Goal: Navigation & Orientation: Find specific page/section

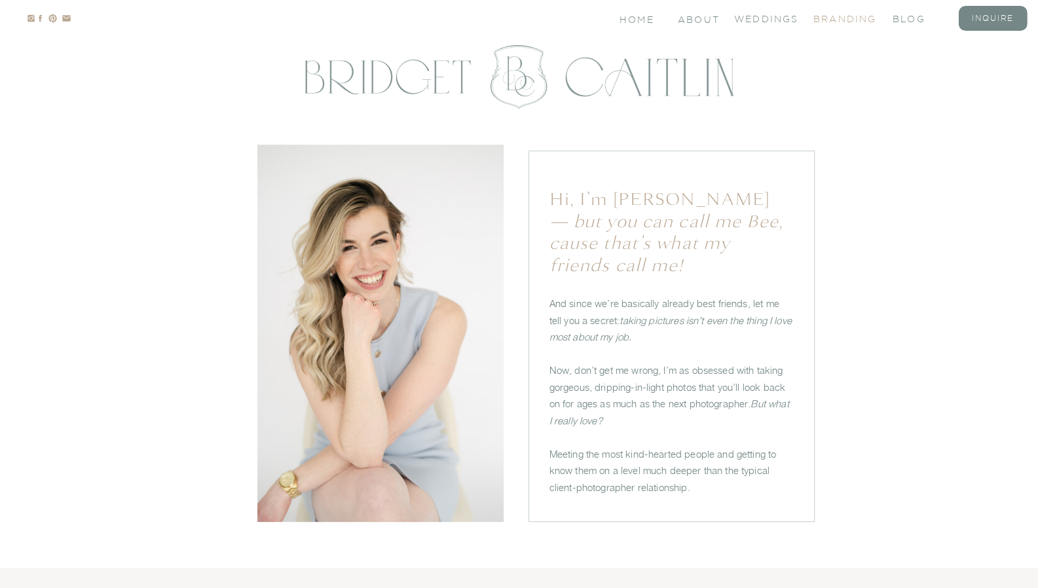
click at [841, 17] on nav "branding" at bounding box center [839, 17] width 52 height 11
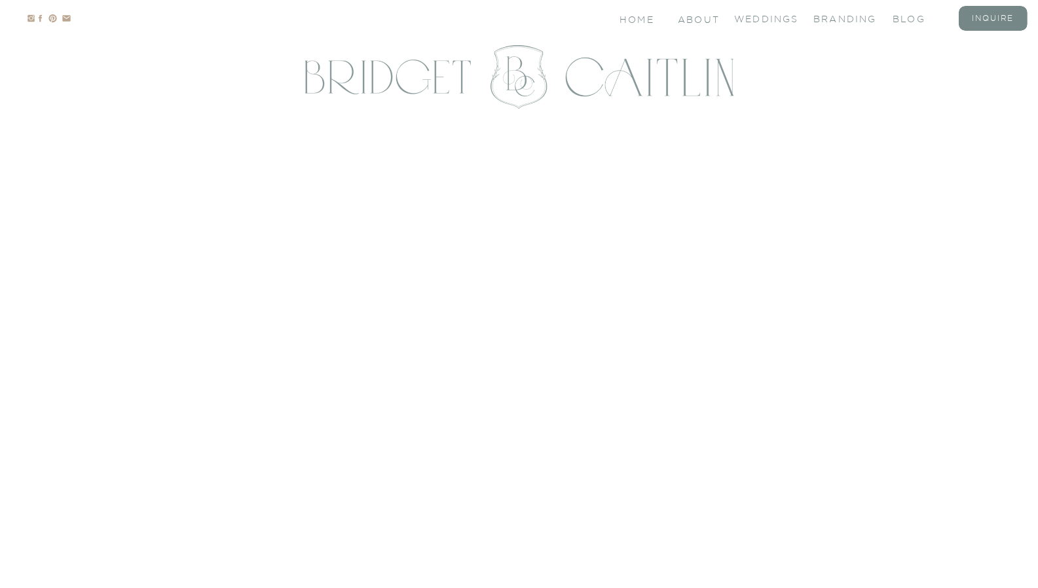
click at [643, 20] on nav "Home" at bounding box center [637, 18] width 36 height 11
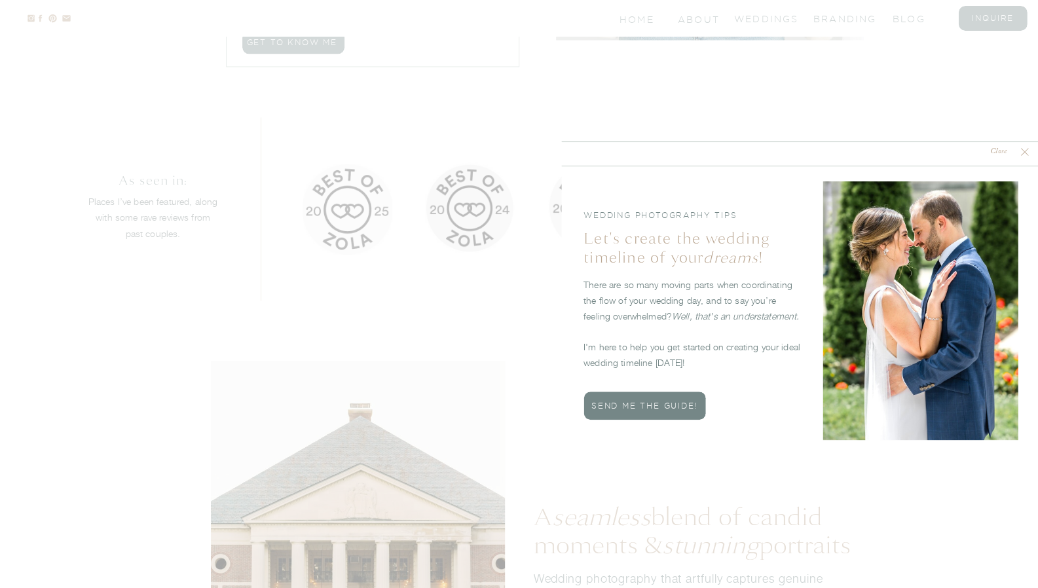
scroll to position [1275, 0]
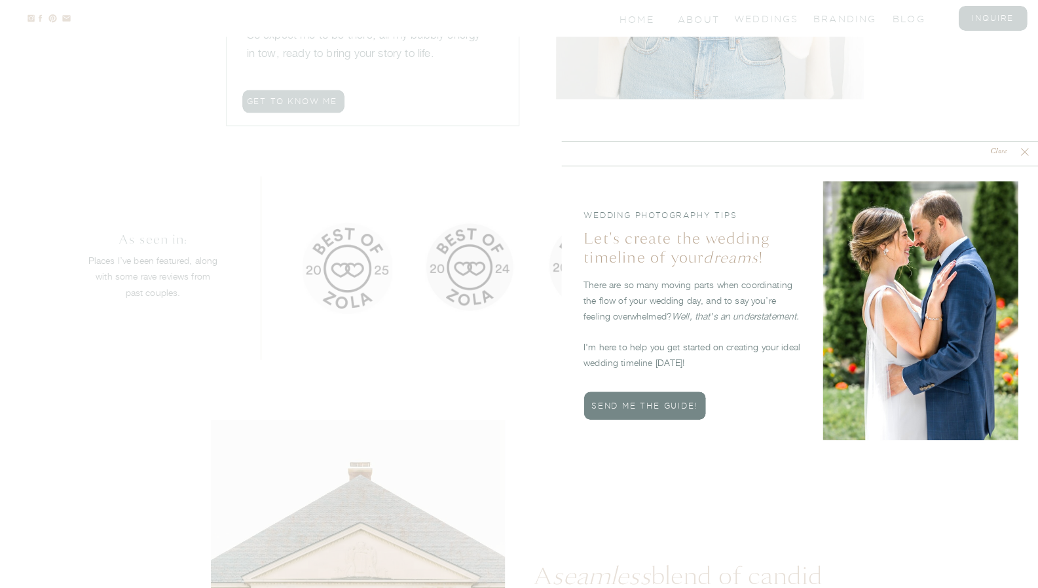
click at [1023, 150] on icon at bounding box center [1023, 151] width 13 height 13
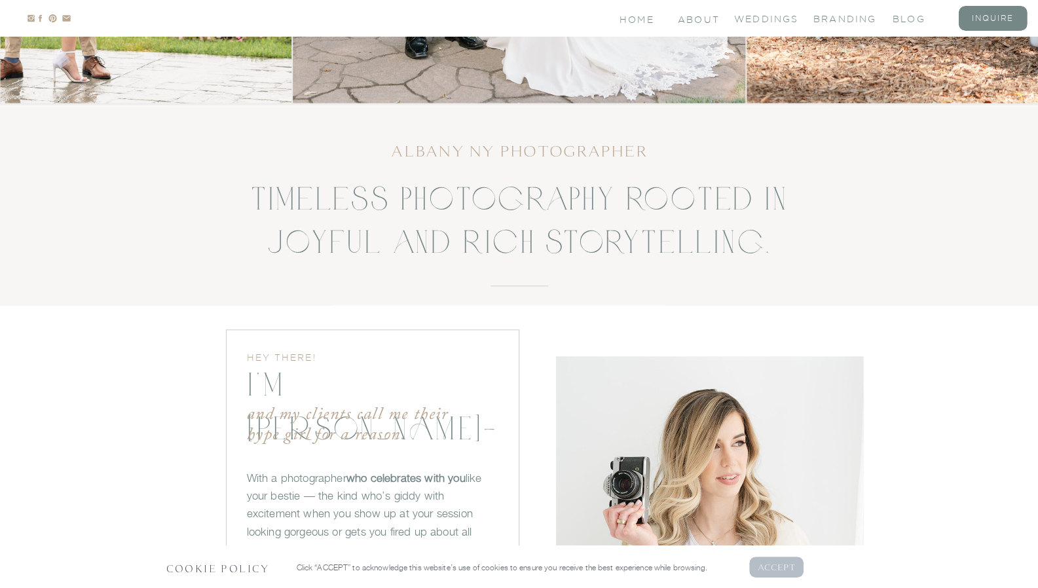
scroll to position [528, 0]
